Goal: Information Seeking & Learning: Learn about a topic

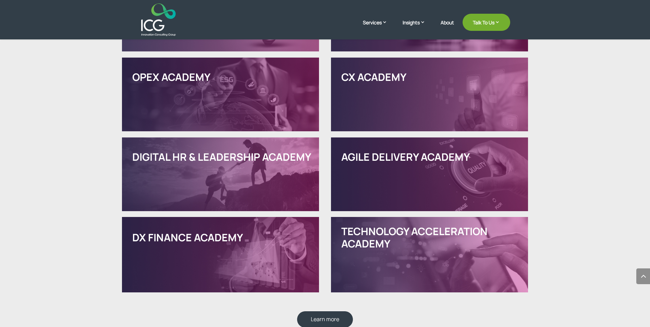
scroll to position [778, 0]
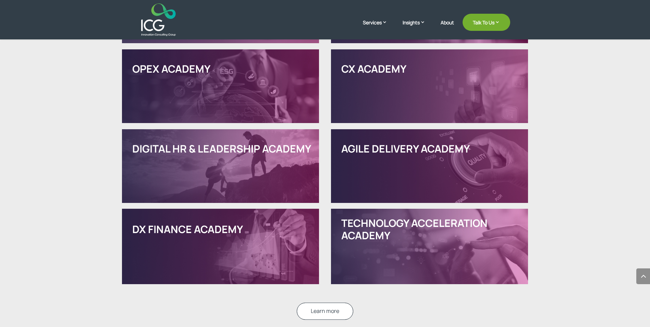
click at [333, 307] on link "Learn more" at bounding box center [325, 310] width 57 height 17
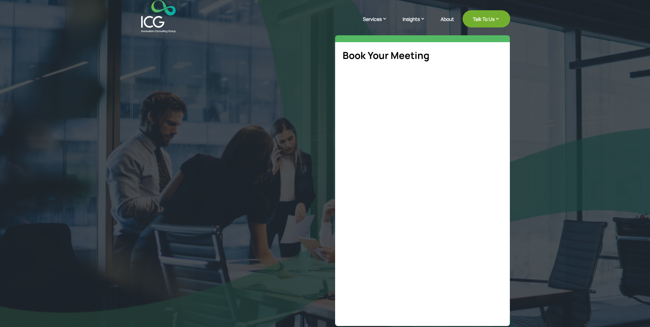
select select "**"
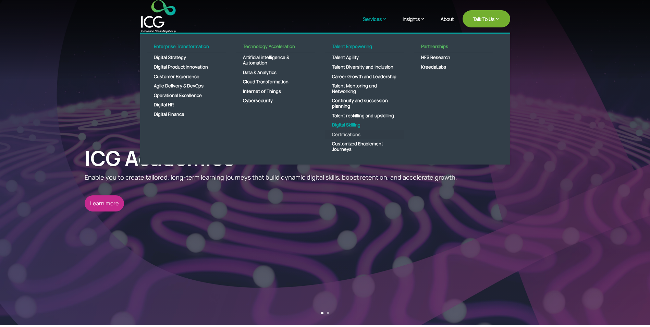
click at [351, 135] on link "Certifications" at bounding box center [364, 135] width 79 height 10
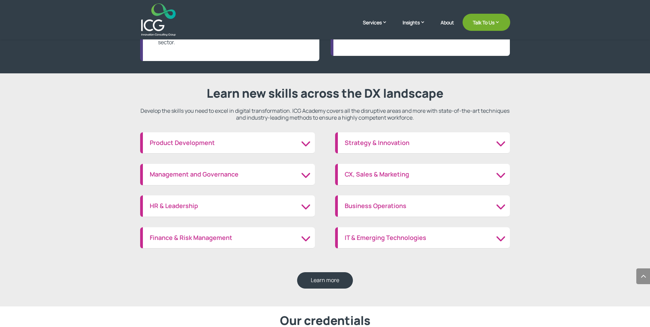
scroll to position [708, 0]
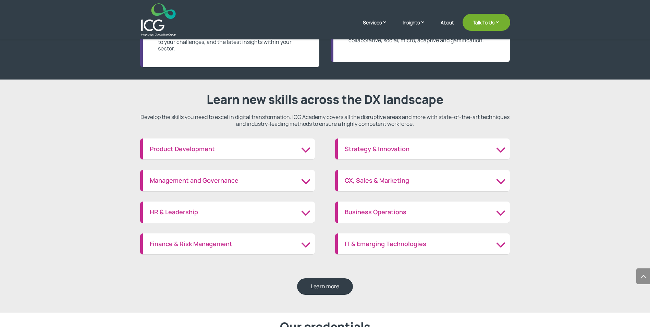
click at [305, 150] on h3 "Product Development" at bounding box center [229, 149] width 158 height 8
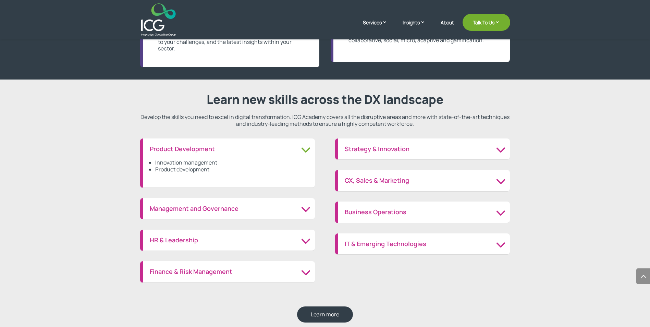
click at [305, 150] on h3 "Product Development" at bounding box center [229, 149] width 158 height 8
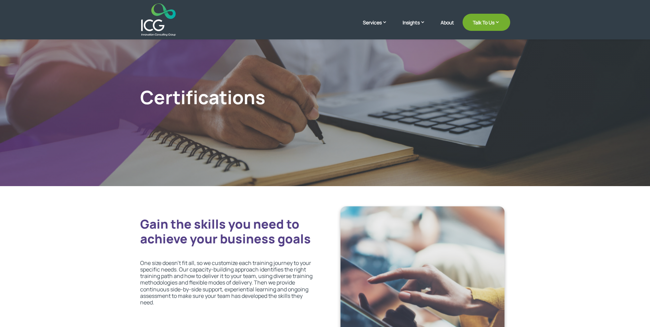
scroll to position [10, 0]
